Goal: Task Accomplishment & Management: Use online tool/utility

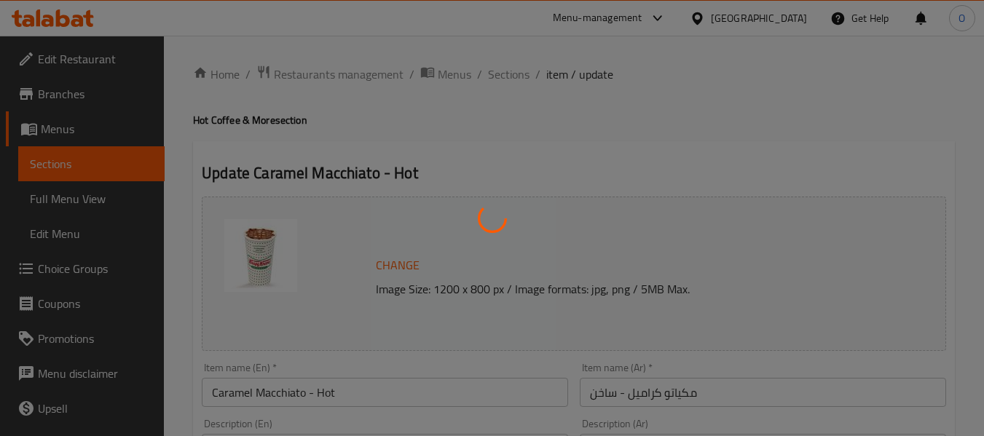
type input "إختيارك من الحليب:"
type input "1"
type input "الإضافات:"
type input "0"
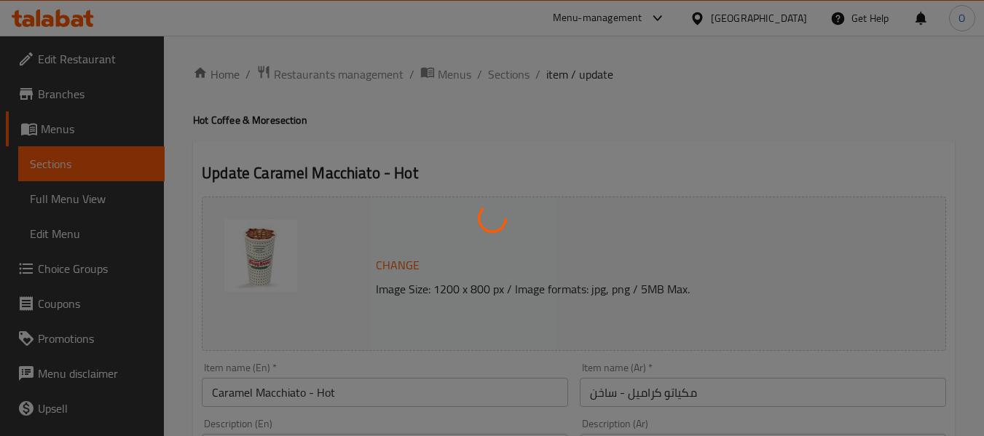
type input "0"
type input "أضف دونات:"
type input "0"
type input "1"
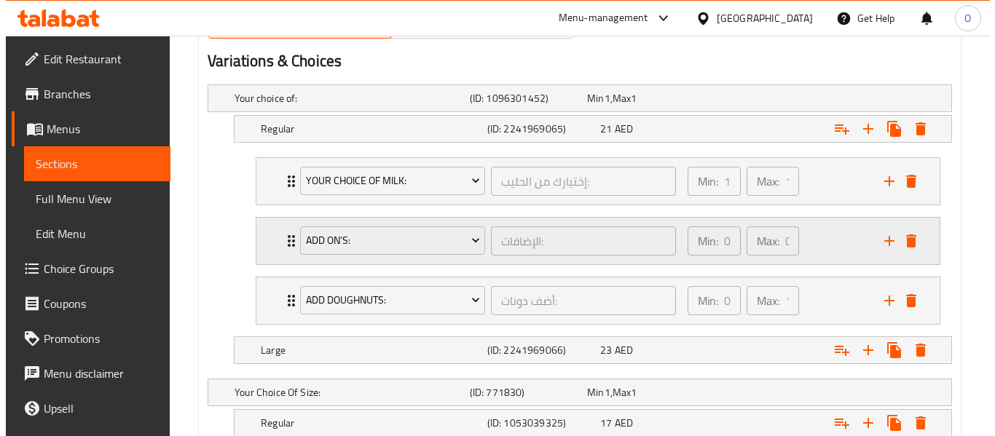
scroll to position [722, 0]
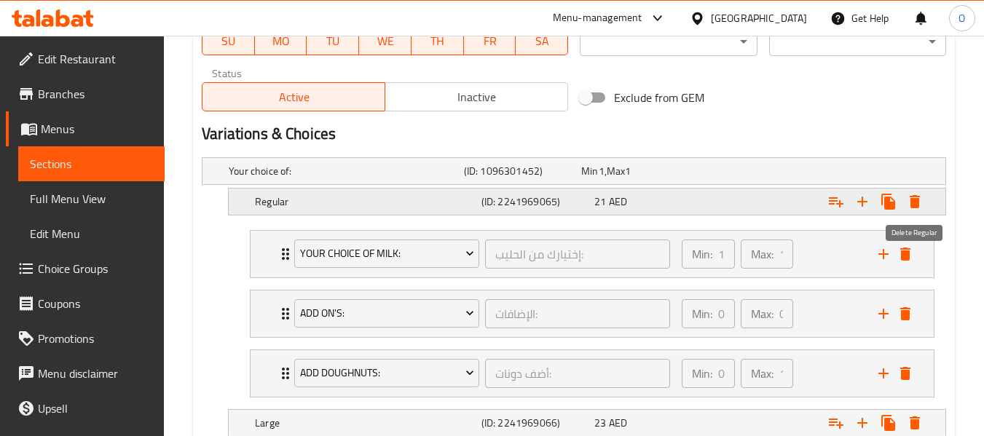
click at [916, 197] on icon "Expand" at bounding box center [915, 201] width 10 height 13
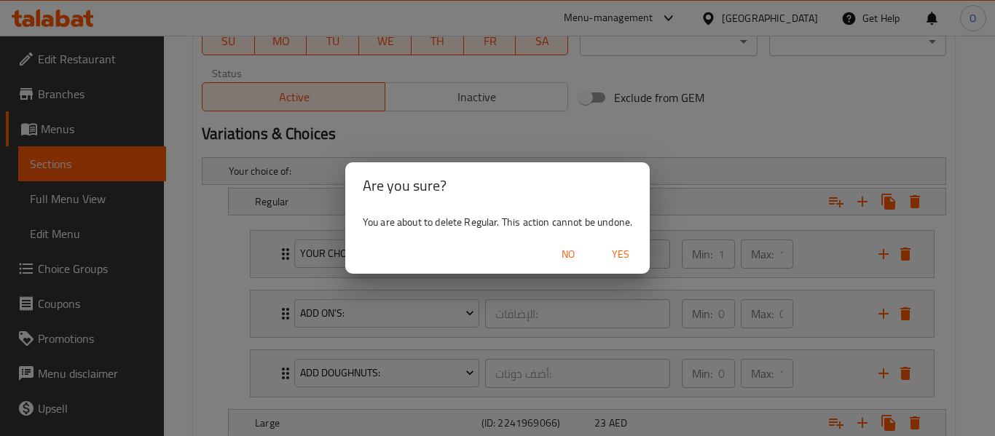
click at [628, 255] on span "Yes" at bounding box center [620, 254] width 35 height 18
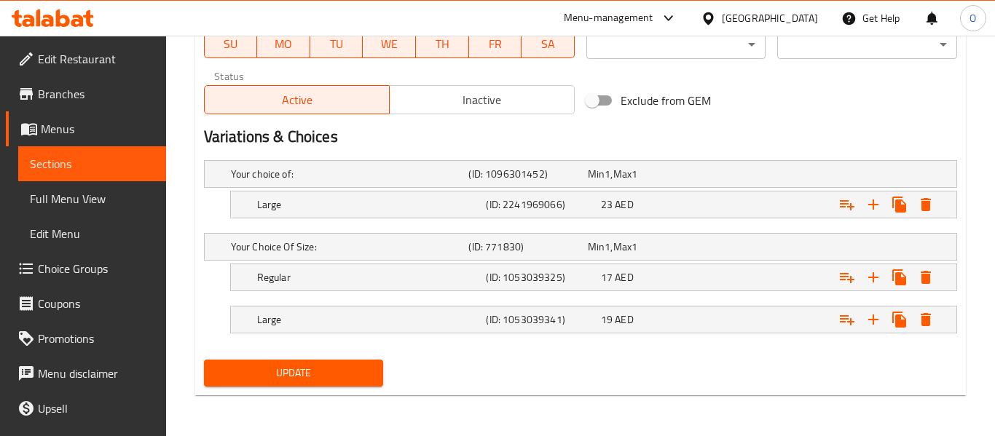
scroll to position [720, 0]
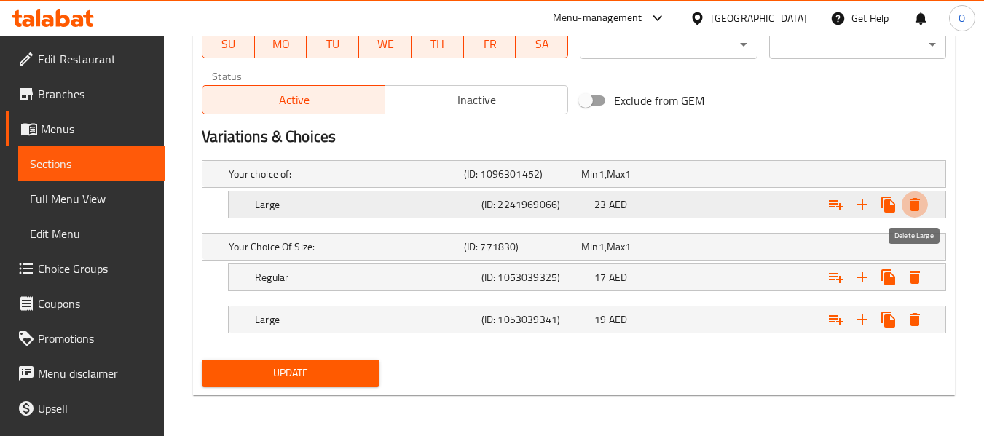
click at [912, 201] on icon "Expand" at bounding box center [915, 204] width 10 height 13
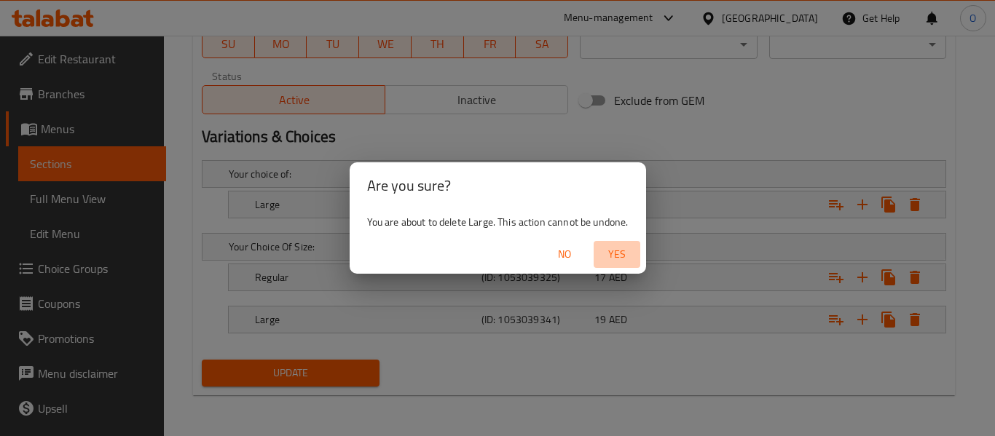
click at [621, 252] on span "Yes" at bounding box center [616, 254] width 35 height 18
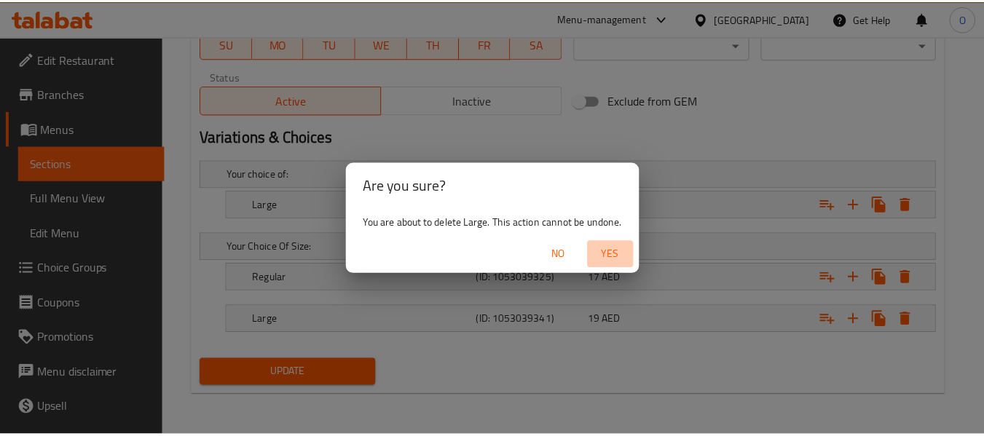
scroll to position [614, 0]
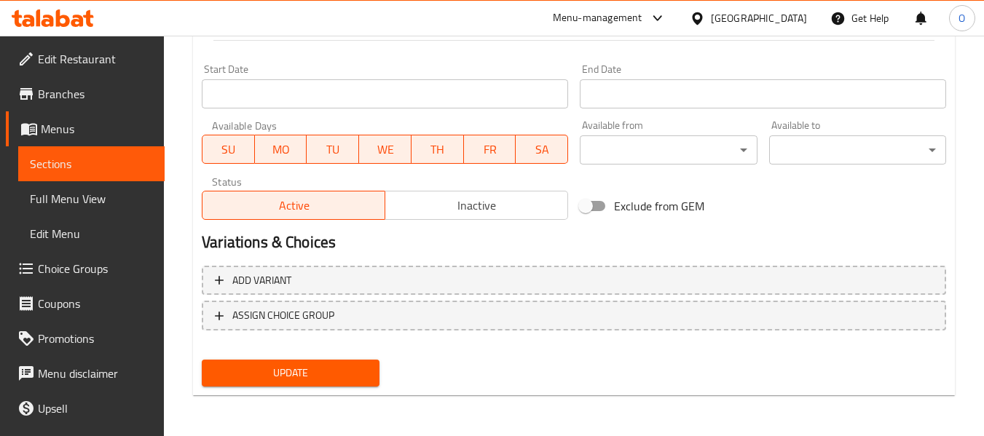
click at [340, 378] on span "Update" at bounding box center [290, 373] width 154 height 18
